Goal: Transaction & Acquisition: Download file/media

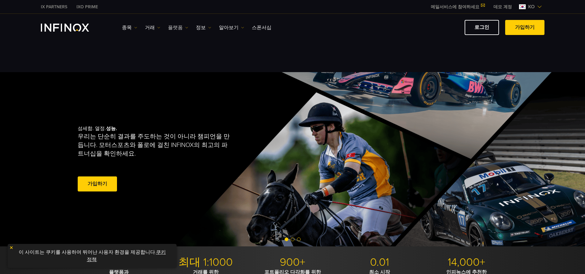
click at [181, 28] on link "플랫폼" at bounding box center [178, 27] width 20 height 7
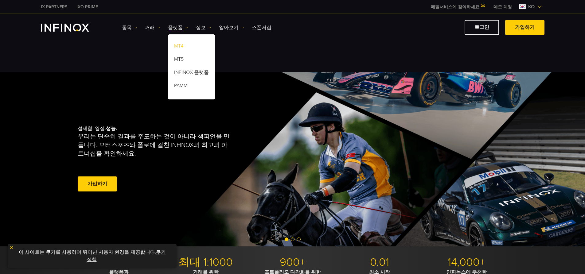
click at [179, 45] on link "MT4" at bounding box center [191, 47] width 47 height 13
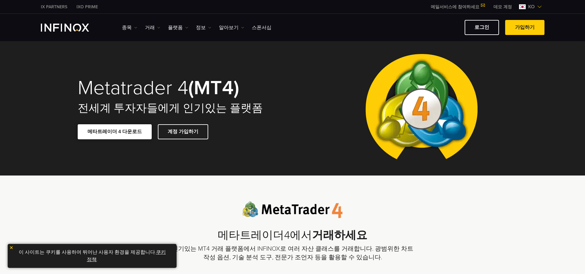
click at [119, 130] on link "메타트레이더 4 다운로드" at bounding box center [115, 131] width 74 height 15
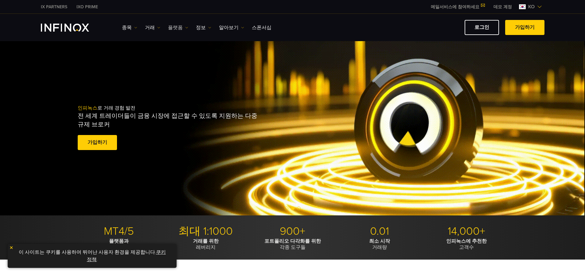
click at [186, 27] on img at bounding box center [186, 27] width 3 height 3
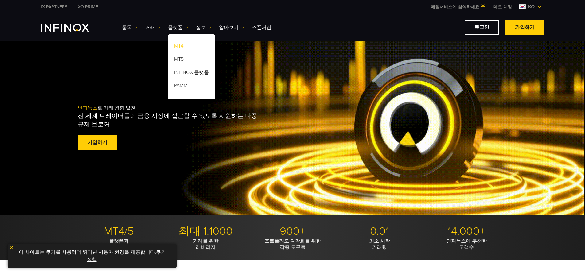
click at [181, 47] on link "MT4" at bounding box center [191, 47] width 47 height 13
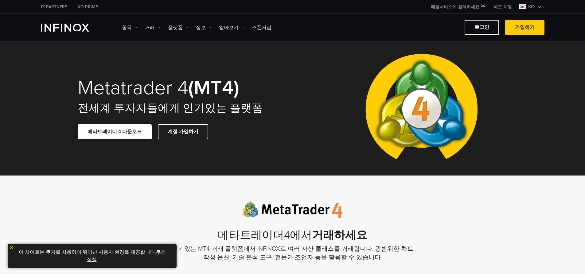
click at [111, 129] on link "메타트레이더 4 다운로드" at bounding box center [115, 131] width 74 height 15
click at [188, 28] on img at bounding box center [186, 27] width 3 height 3
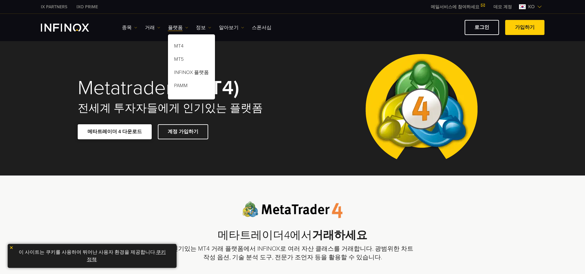
click at [114, 132] on span at bounding box center [114, 132] width 0 height 0
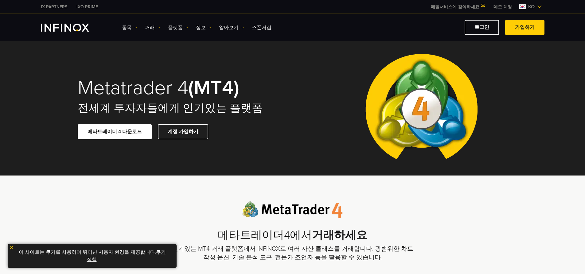
click at [179, 26] on link "플랫폼" at bounding box center [178, 27] width 20 height 7
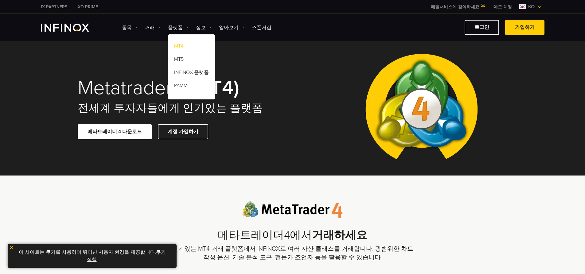
click at [180, 47] on link "MT4" at bounding box center [191, 47] width 47 height 13
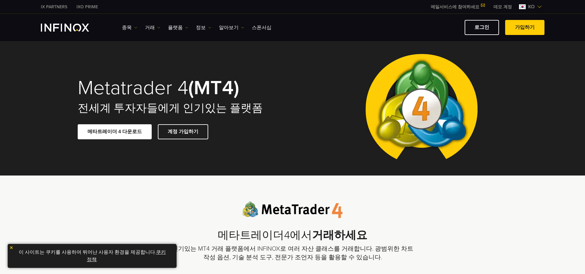
click at [114, 132] on span at bounding box center [114, 132] width 0 height 0
